Goal: Browse casually

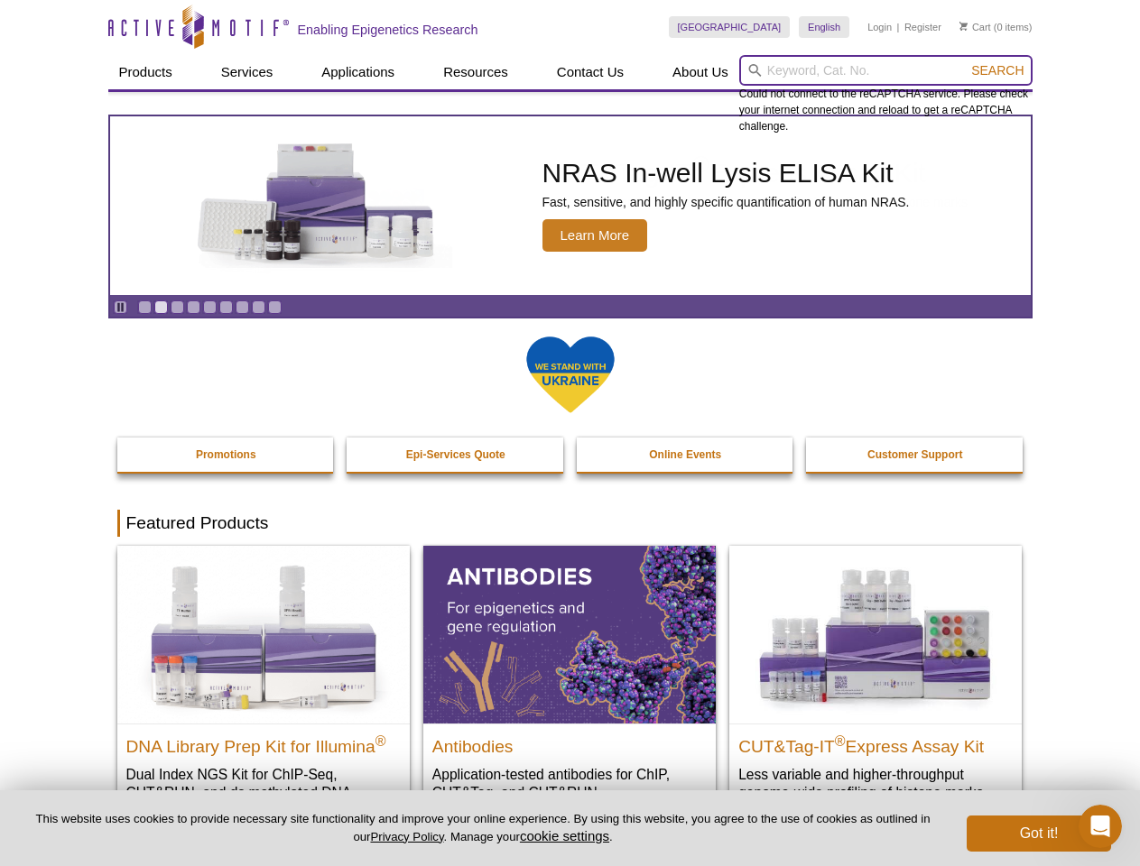
click at [885, 70] on input "search" at bounding box center [885, 70] width 293 height 31
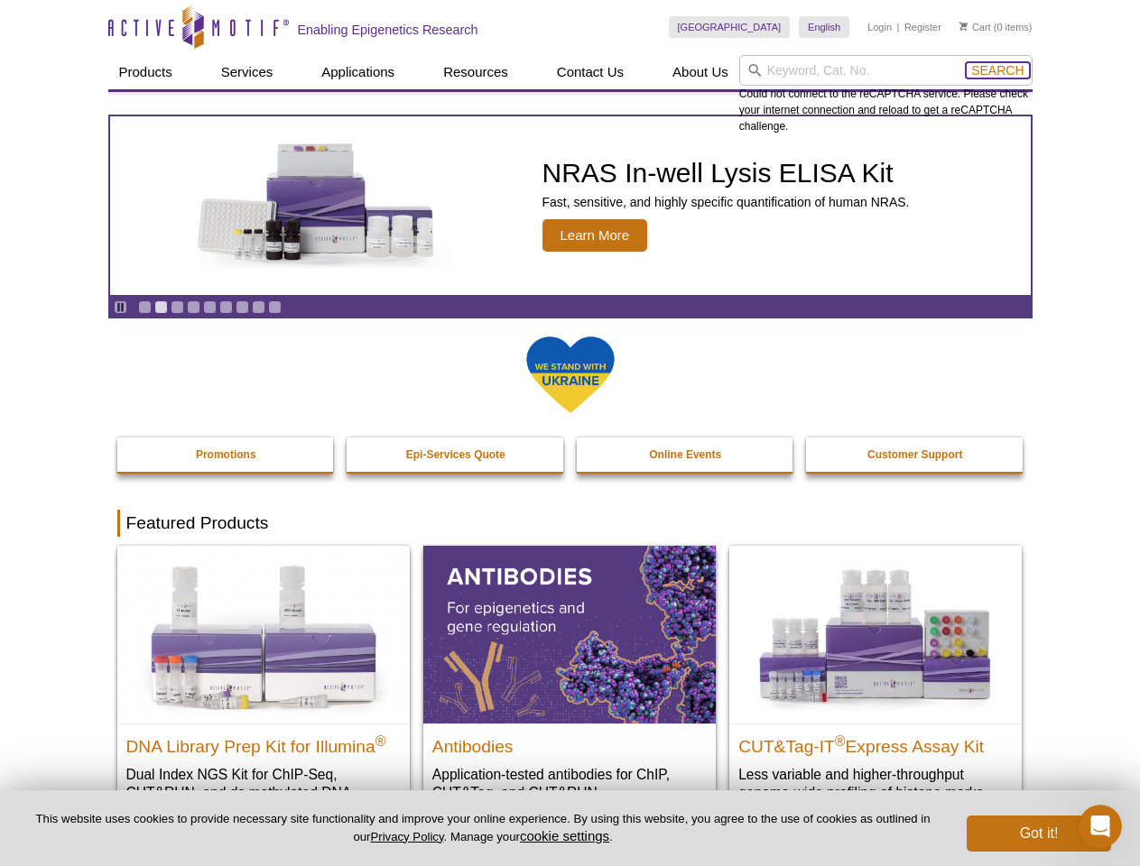
click at [997, 70] on span "Search" at bounding box center [997, 70] width 52 height 14
click at [120, 307] on icon "Pause" at bounding box center [121, 307] width 12 height 12
click at [144, 307] on link "Go to slide 1" at bounding box center [145, 308] width 14 height 14
click at [161, 307] on link "Go to slide 2" at bounding box center [161, 308] width 14 height 14
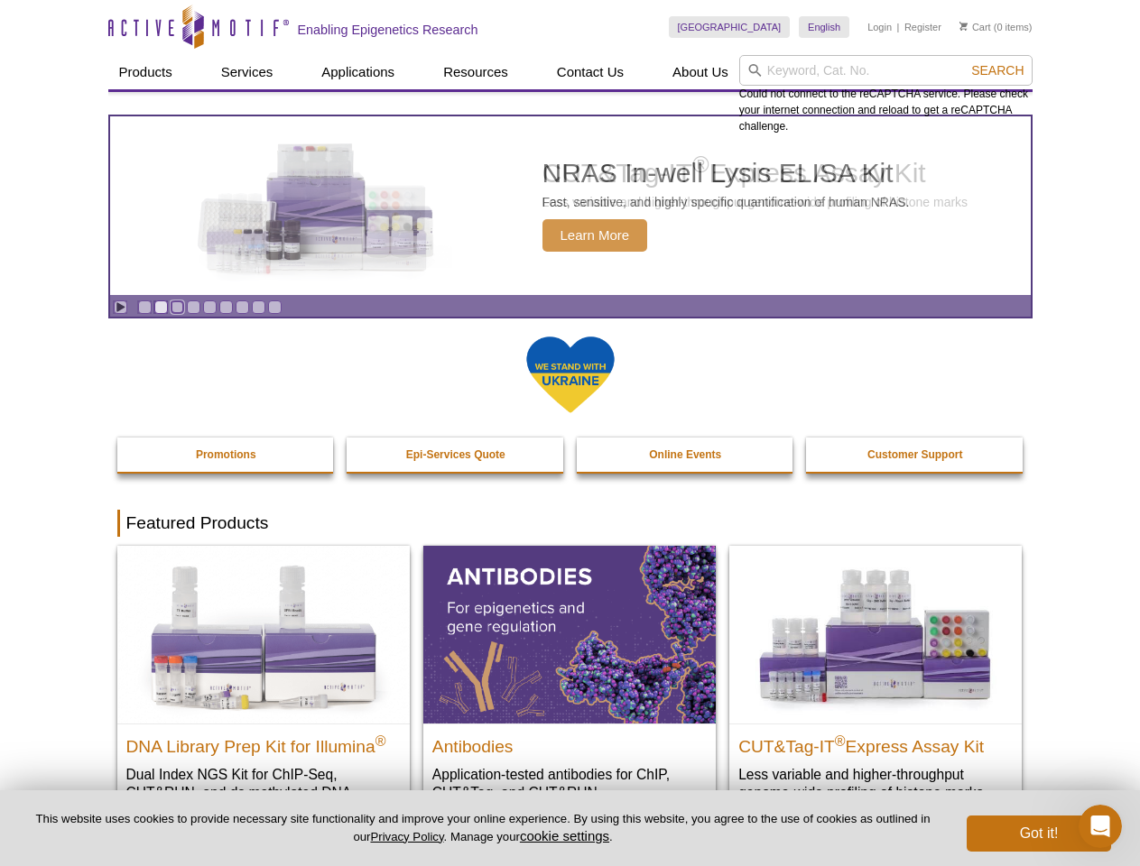
click at [177, 307] on link "Go to slide 3" at bounding box center [178, 308] width 14 height 14
click at [193, 307] on link "Go to slide 4" at bounding box center [194, 308] width 14 height 14
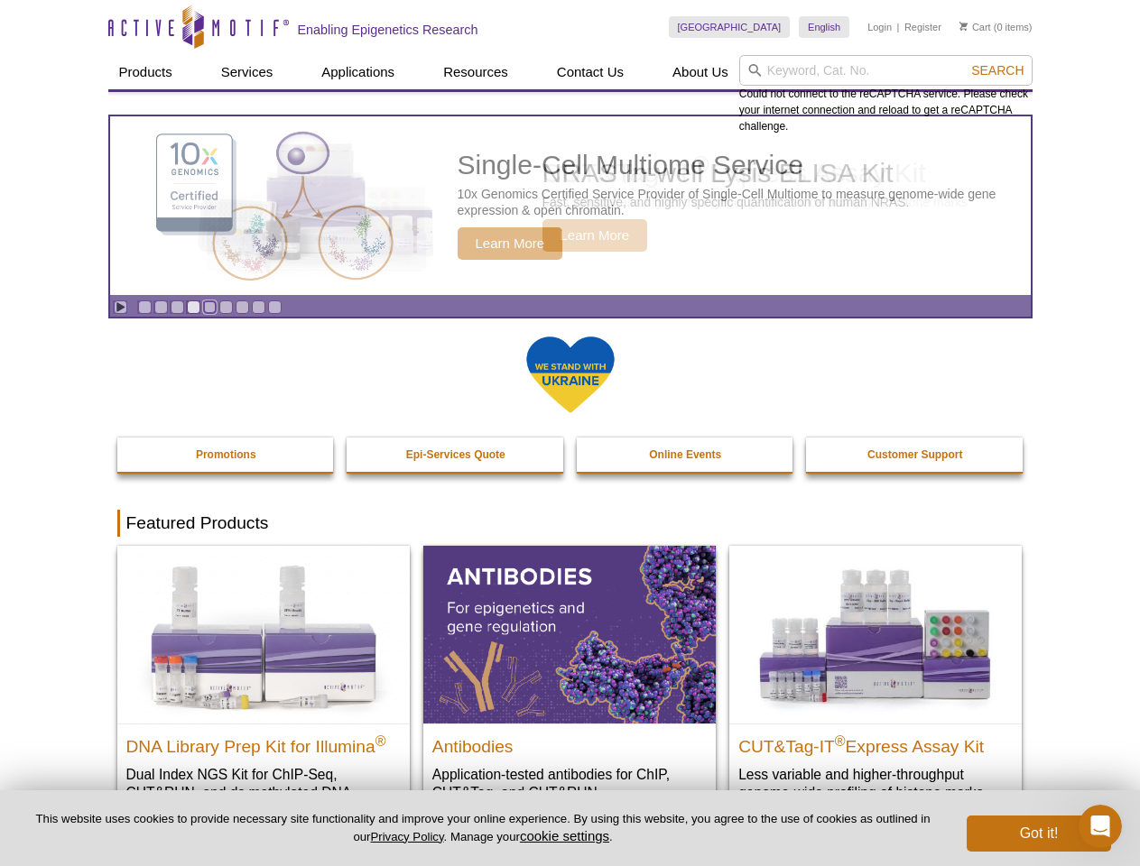
click at [209, 307] on link "Go to slide 5" at bounding box center [210, 308] width 14 height 14
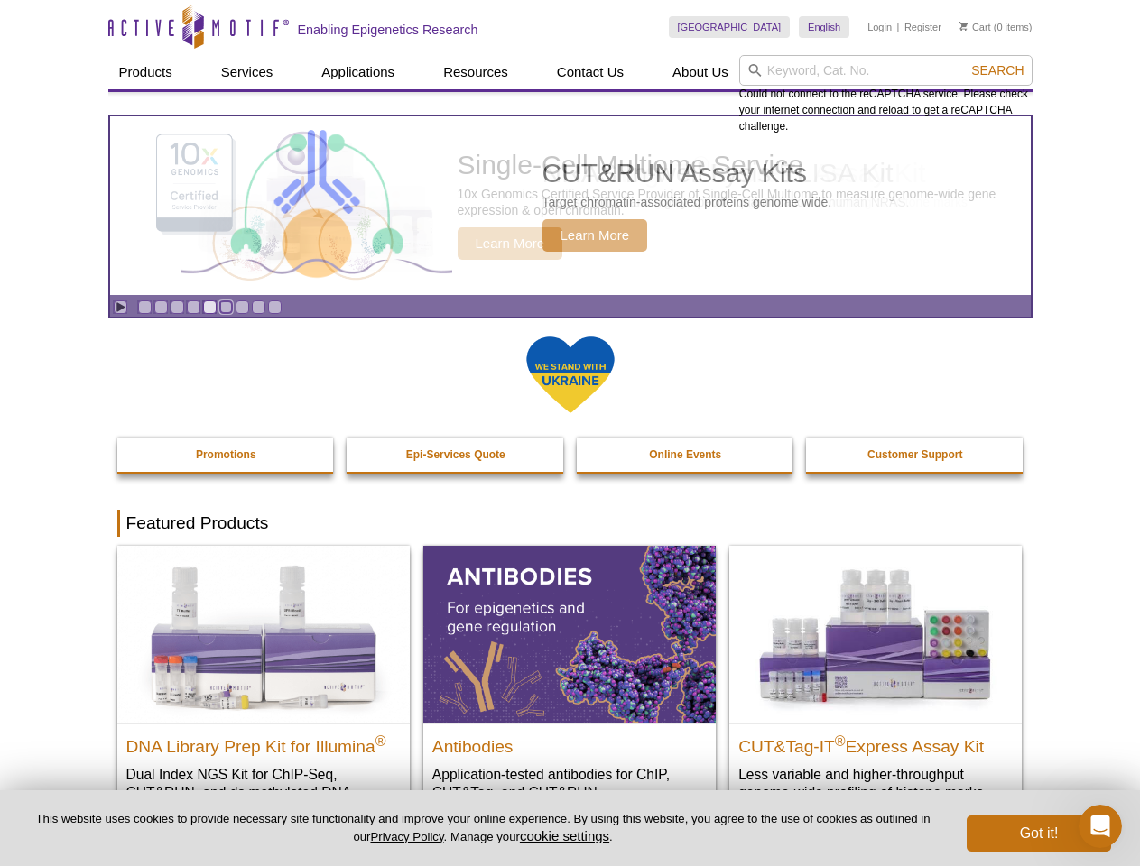
click at [226, 307] on link "Go to slide 6" at bounding box center [226, 308] width 14 height 14
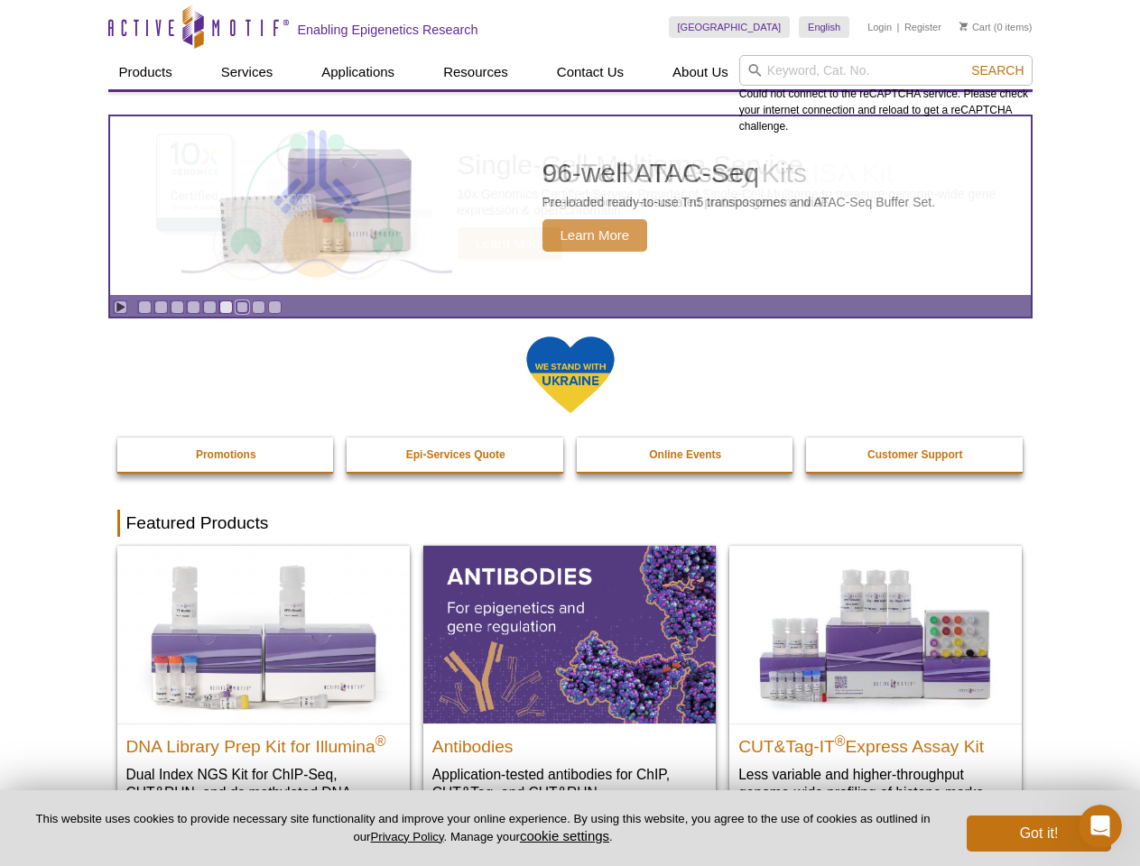
click at [242, 307] on link "Go to slide 7" at bounding box center [243, 308] width 14 height 14
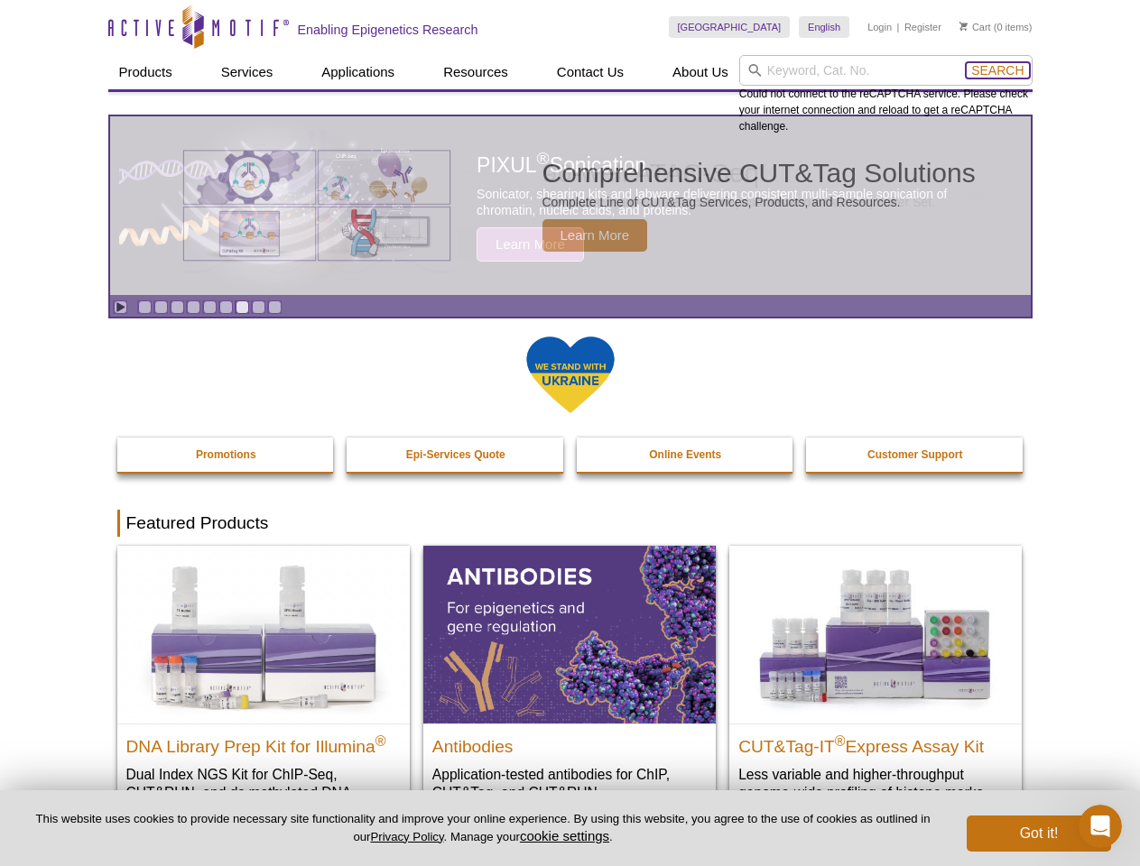
click at [997, 70] on span "Search" at bounding box center [997, 70] width 52 height 14
